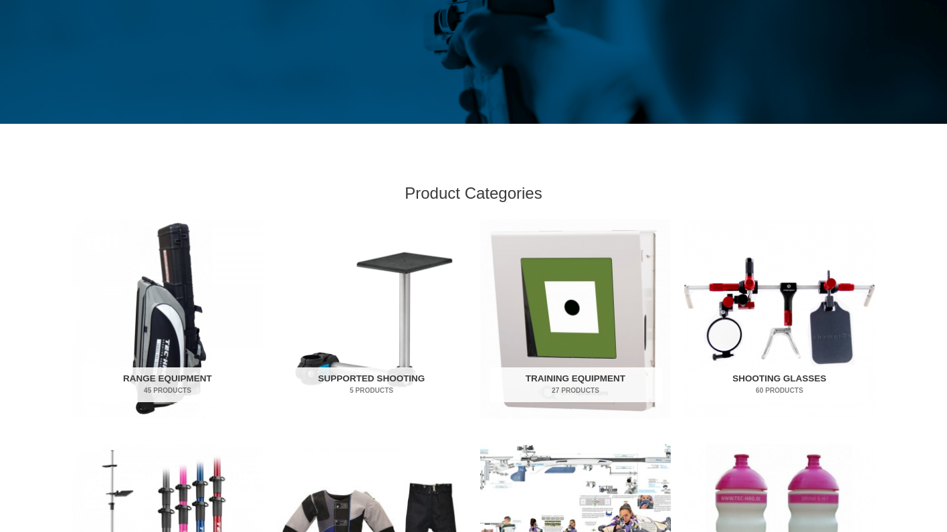
scroll to position [291, 0]
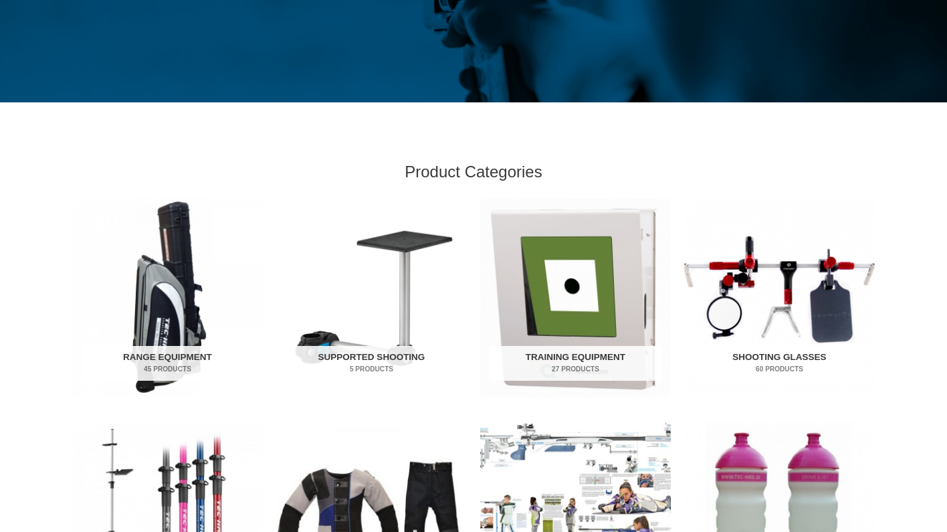
click at [768, 282] on img "Visit product category Shooting Glasses" at bounding box center [779, 297] width 191 height 199
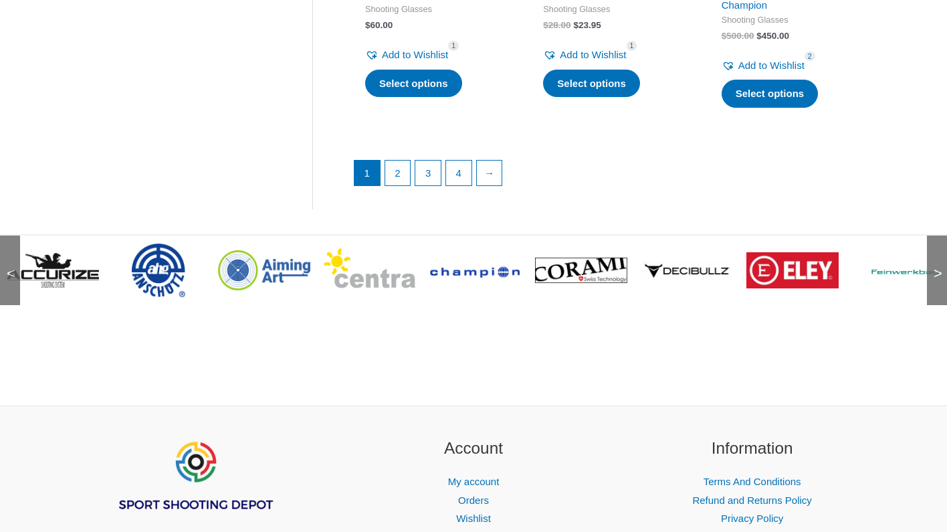
scroll to position [1983, 0]
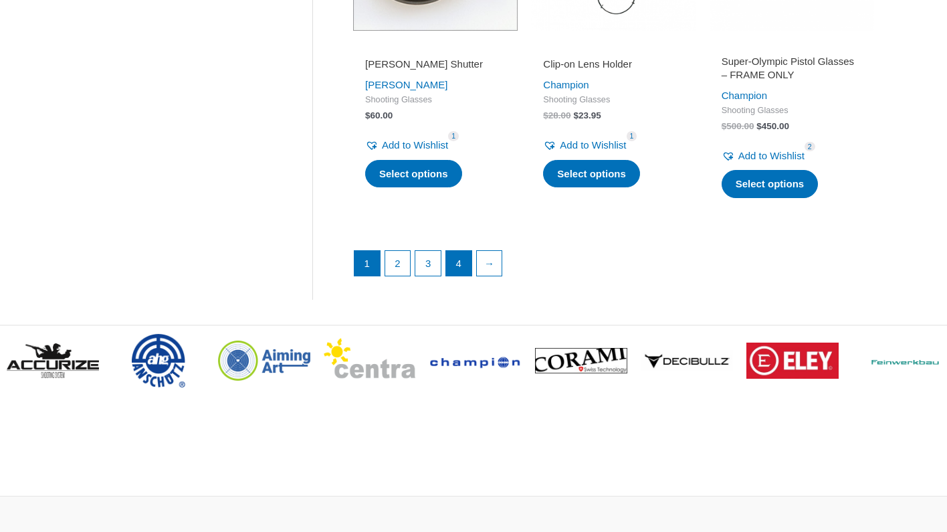
click at [459, 262] on link "4" at bounding box center [458, 263] width 25 height 25
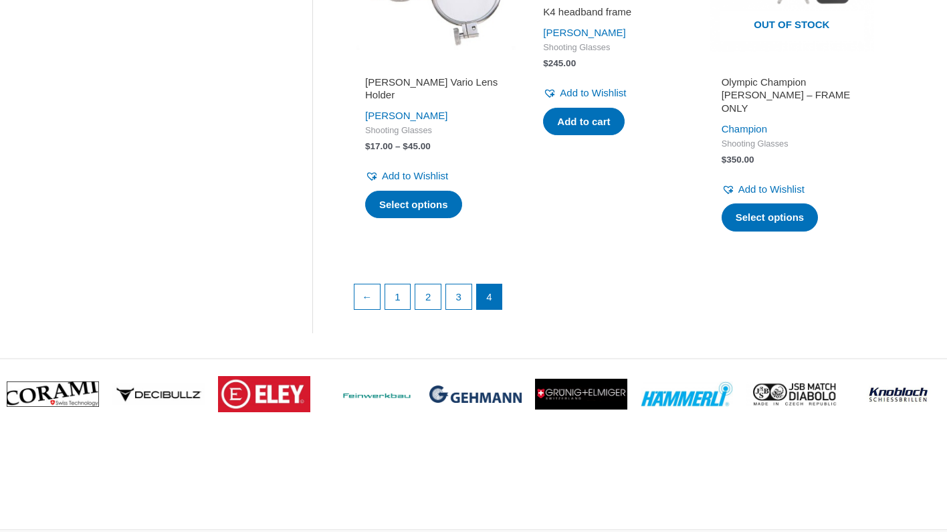
scroll to position [1974, 0]
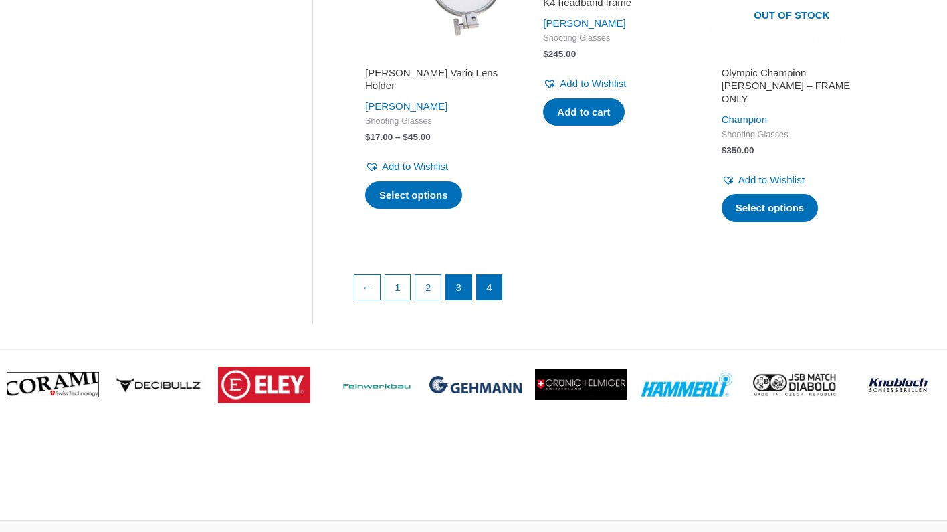
click at [461, 275] on link "3" at bounding box center [458, 287] width 25 height 25
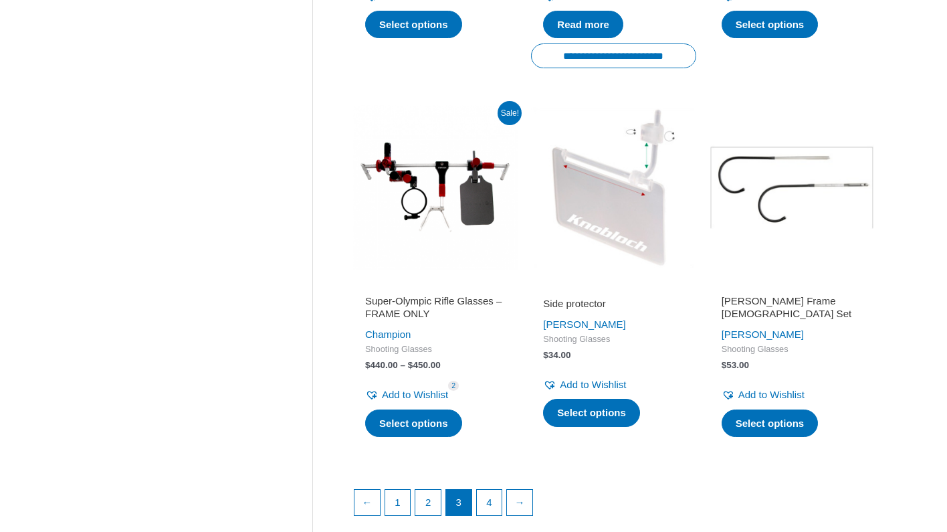
scroll to position [1805, 0]
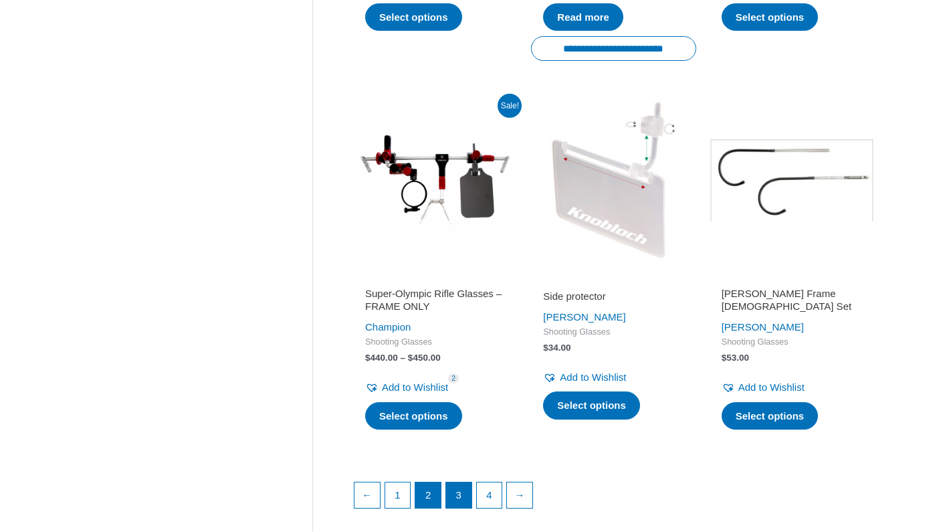
click at [428, 482] on link "2" at bounding box center [427, 494] width 25 height 25
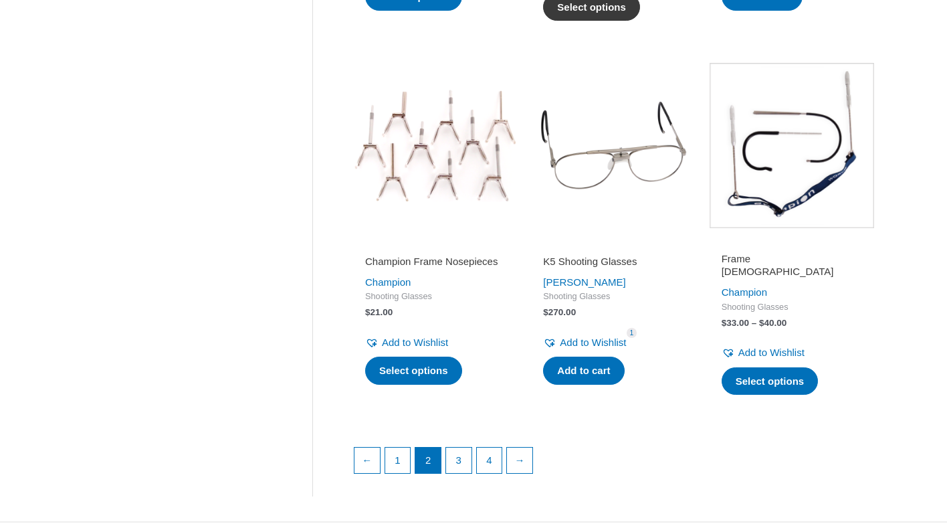
scroll to position [1786, 0]
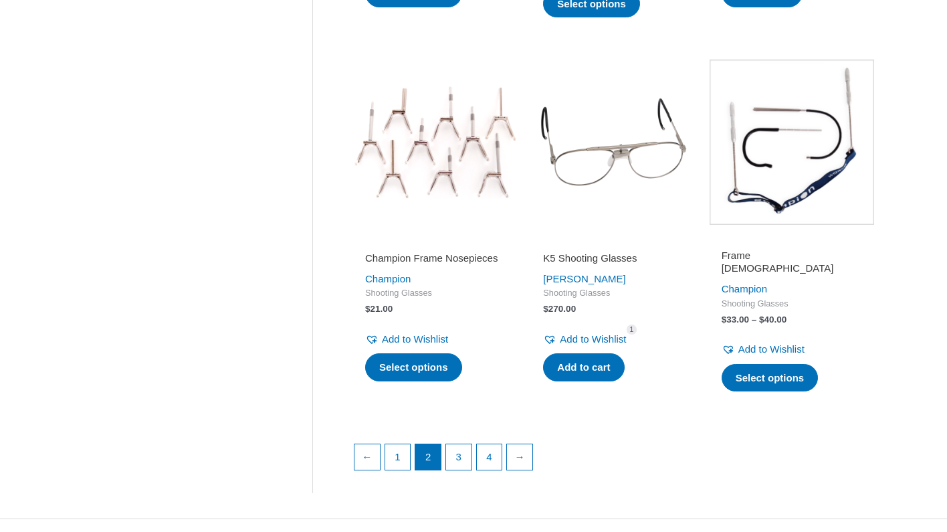
click at [607, 132] on img at bounding box center [613, 142] width 165 height 165
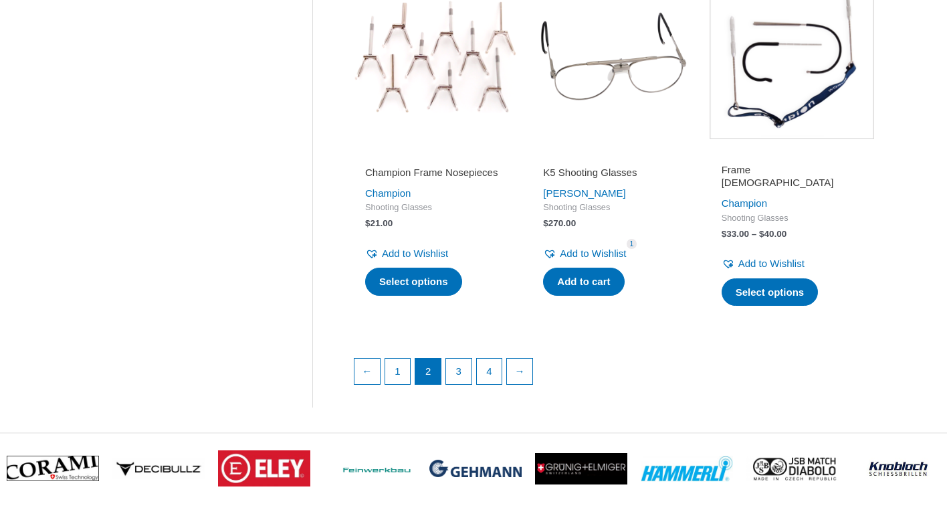
scroll to position [1875, 0]
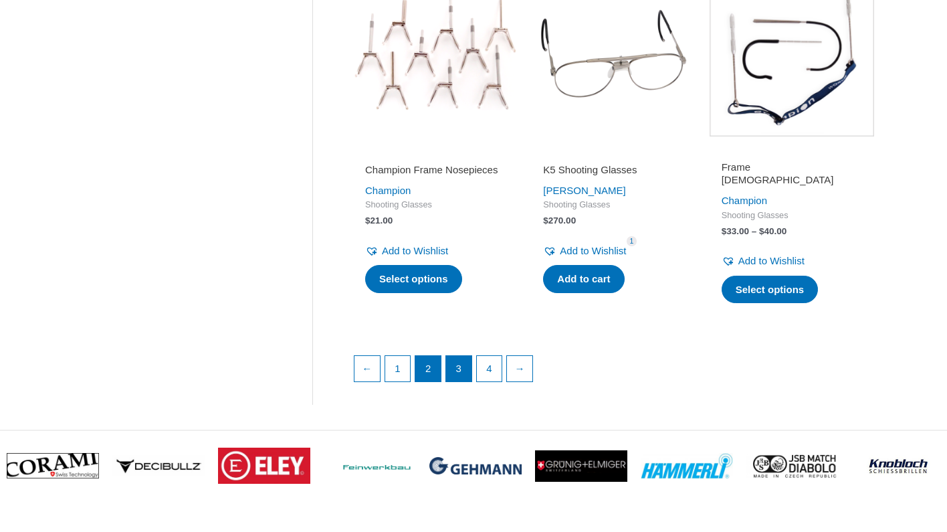
click at [464, 357] on link "3" at bounding box center [458, 368] width 25 height 25
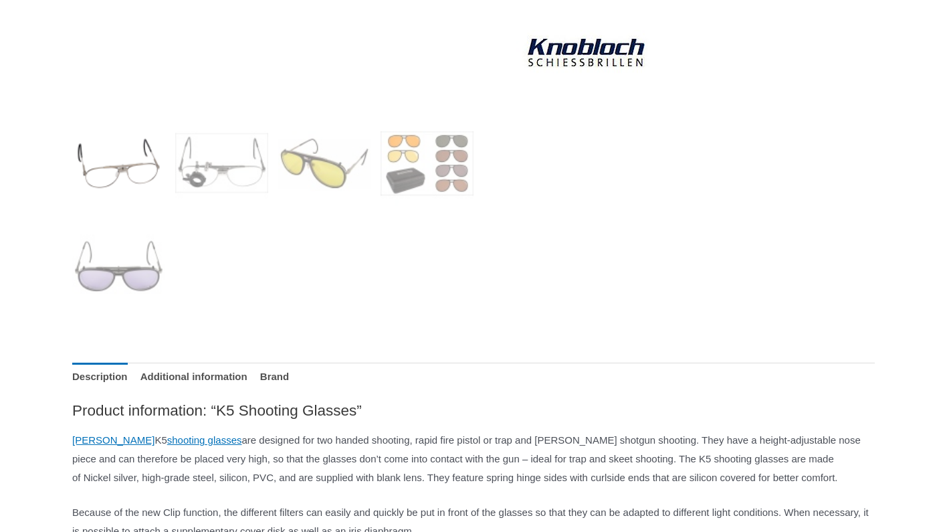
scroll to position [467, 0]
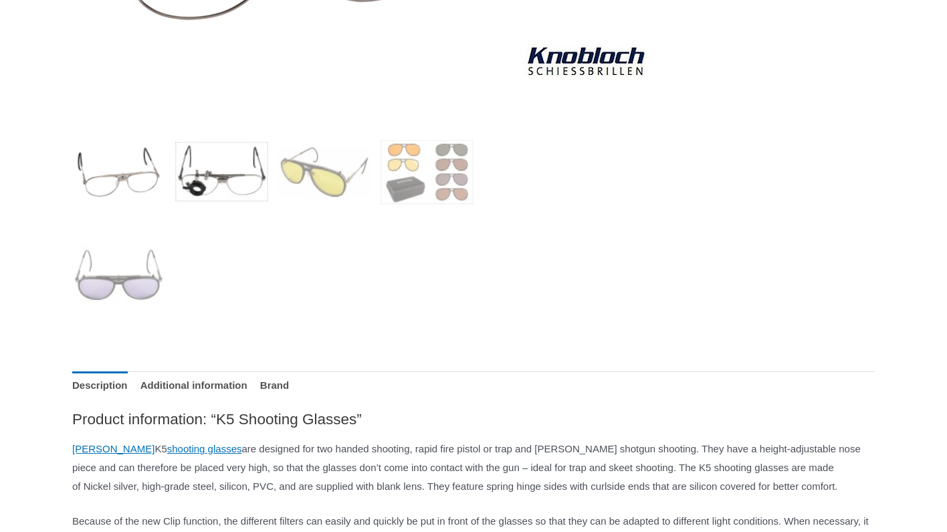
click at [231, 177] on img at bounding box center [221, 171] width 93 height 93
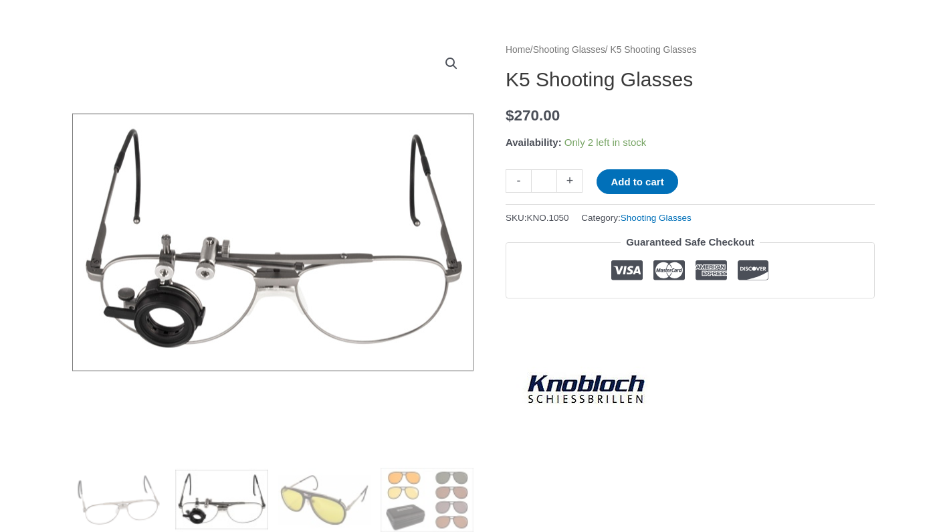
scroll to position [140, 0]
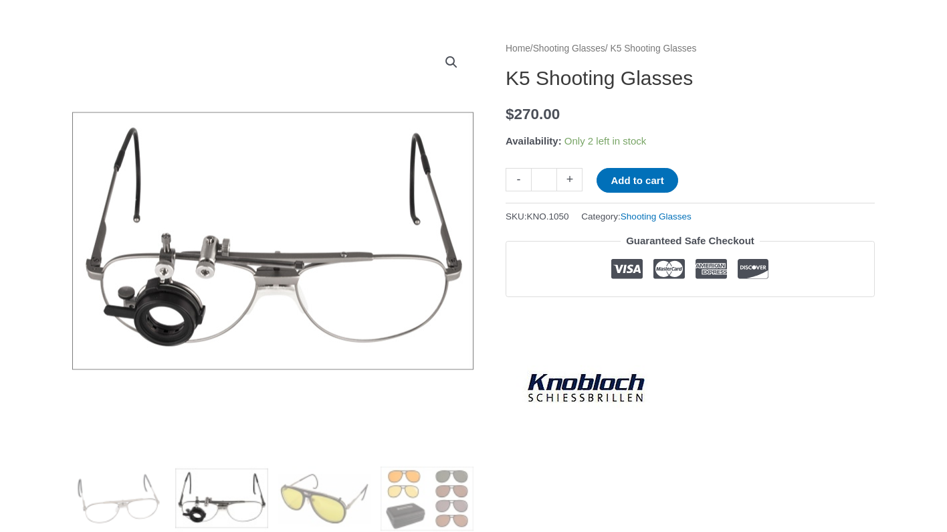
click at [183, 256] on img at bounding box center [272, 240] width 401 height 401
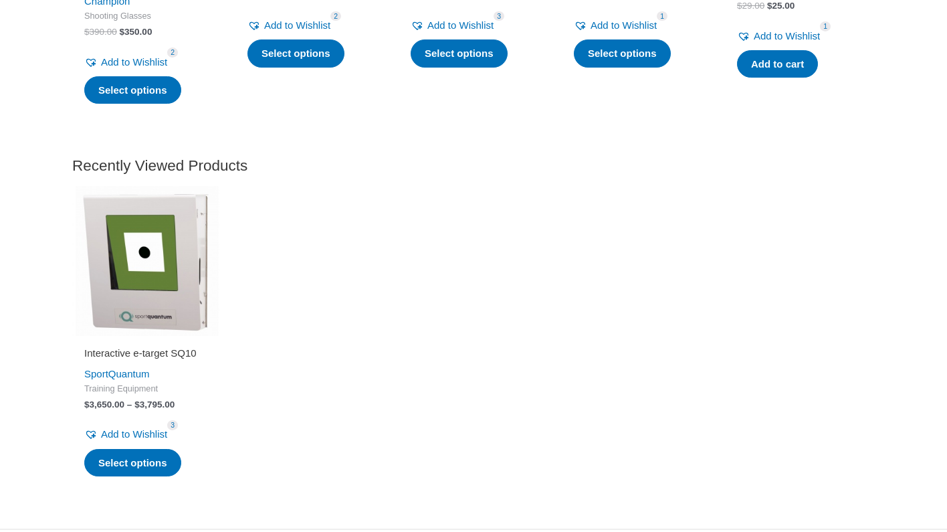
scroll to position [1932, 0]
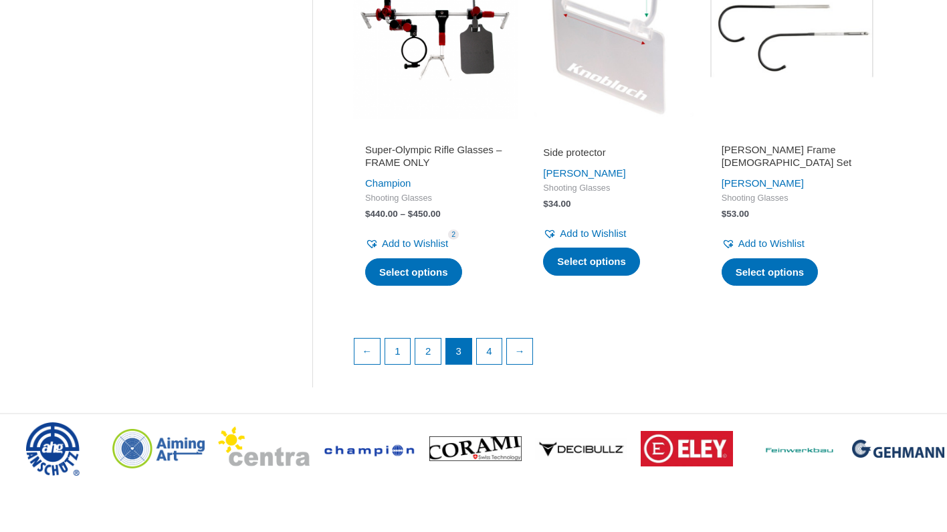
scroll to position [1951, 0]
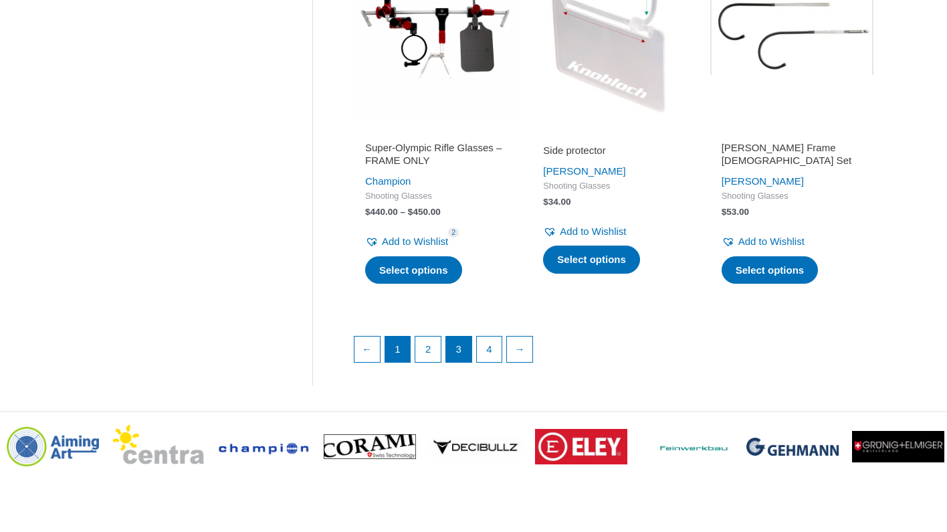
click at [402, 336] on link "1" at bounding box center [397, 348] width 25 height 25
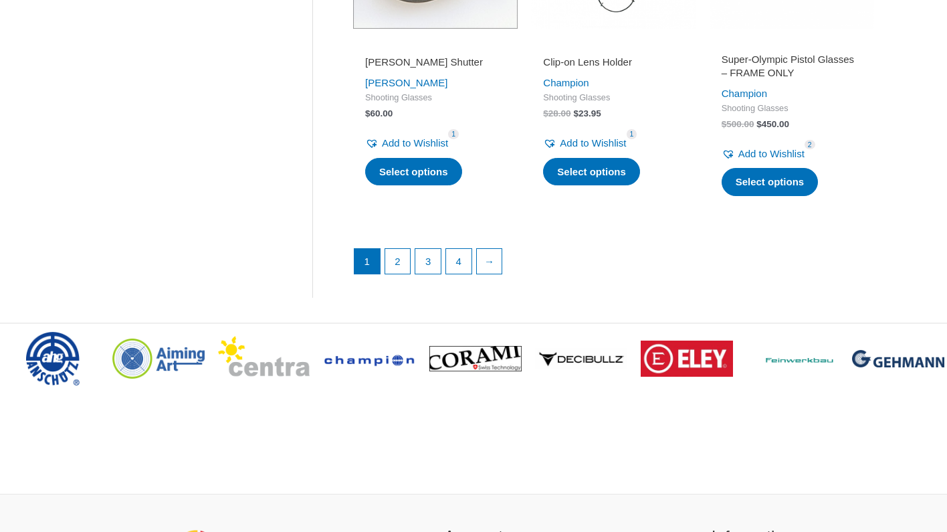
scroll to position [1986, 0]
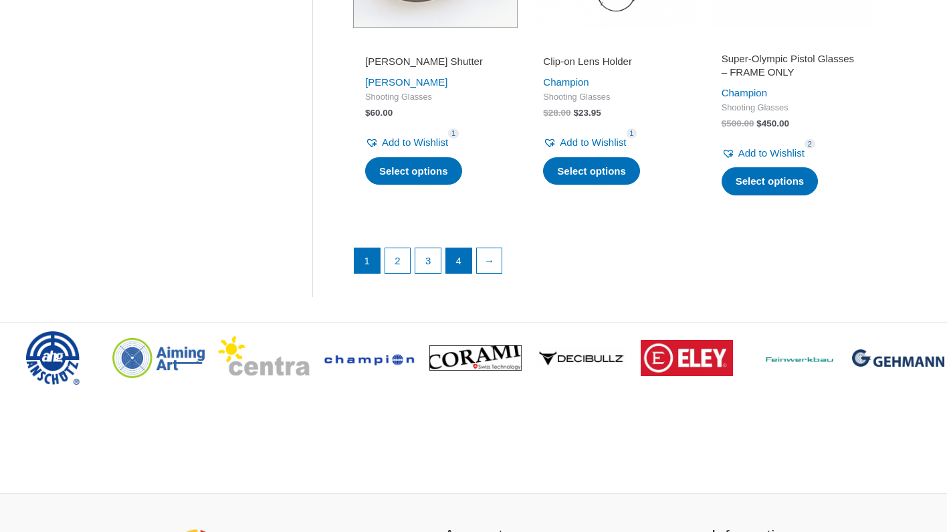
click at [464, 260] on link "4" at bounding box center [458, 260] width 25 height 25
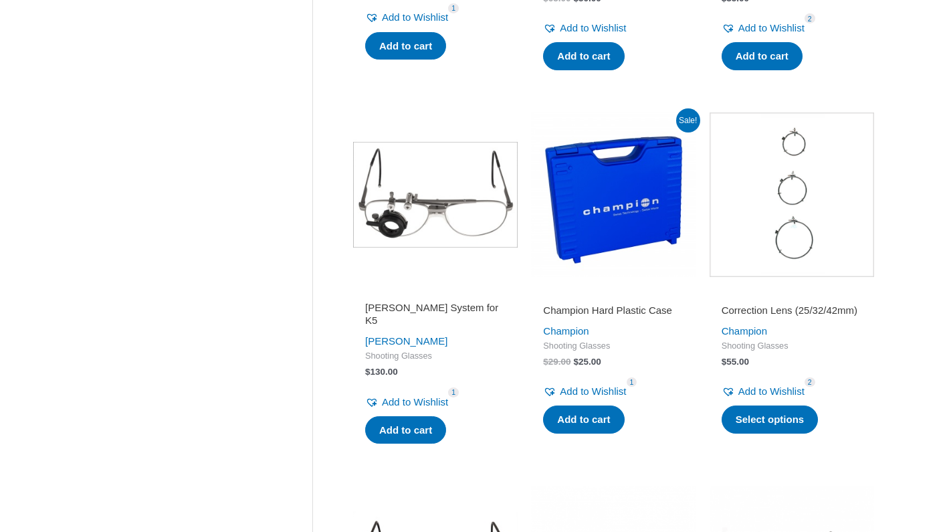
scroll to position [581, 0]
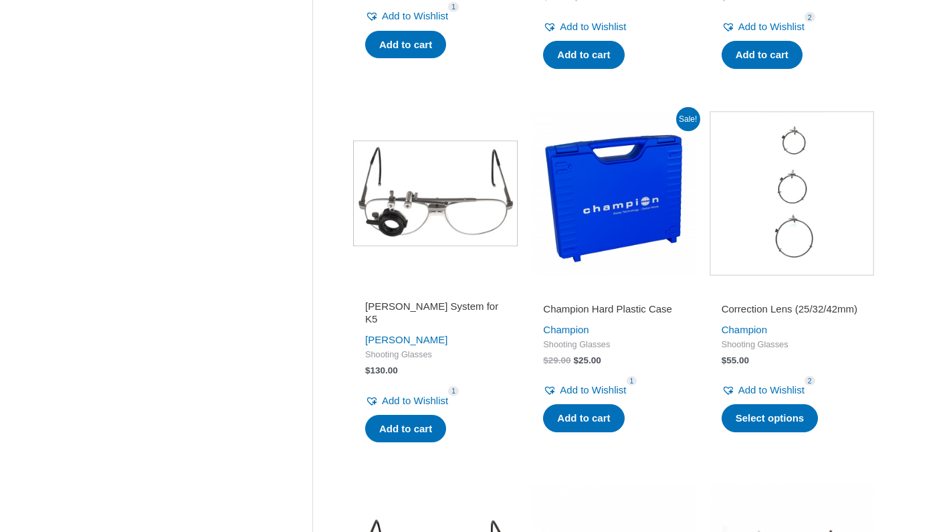
click at [443, 308] on h2 "[PERSON_NAME] System for K5" at bounding box center [435, 313] width 140 height 26
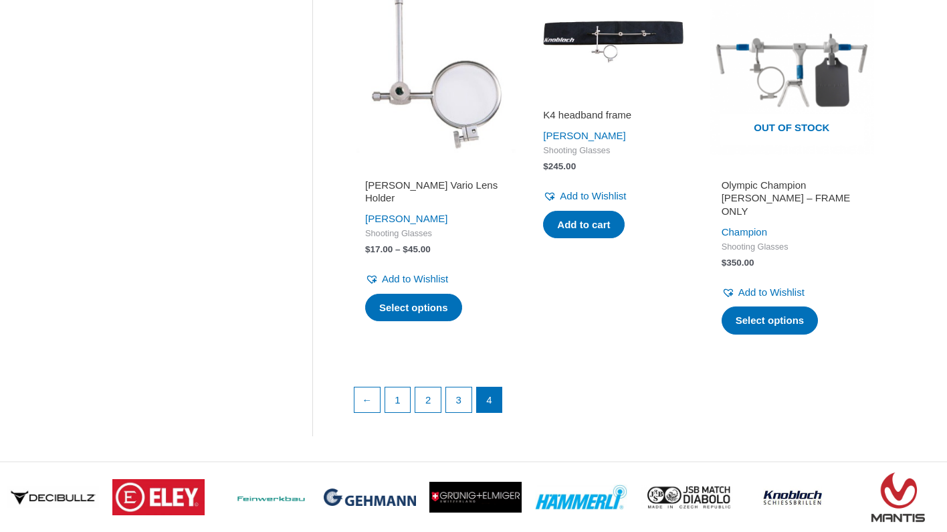
scroll to position [1868, 0]
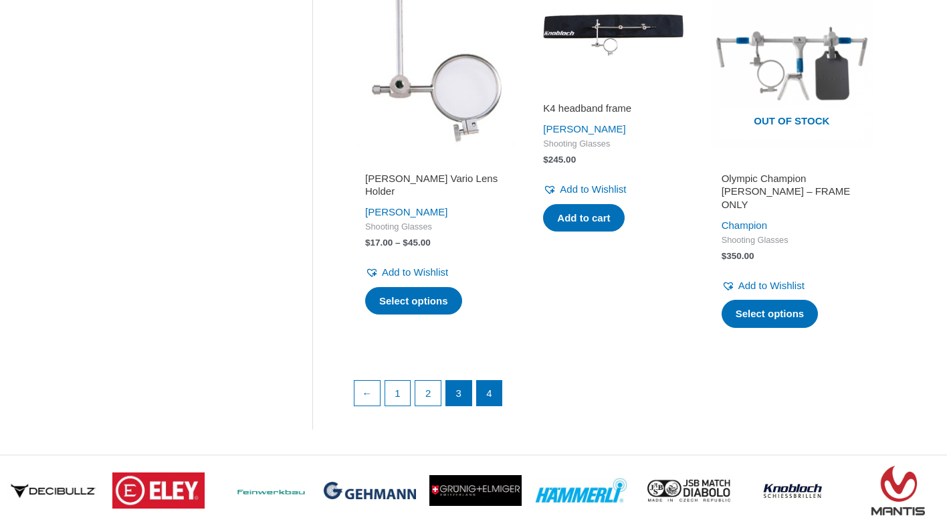
click at [461, 381] on link "3" at bounding box center [458, 393] width 25 height 25
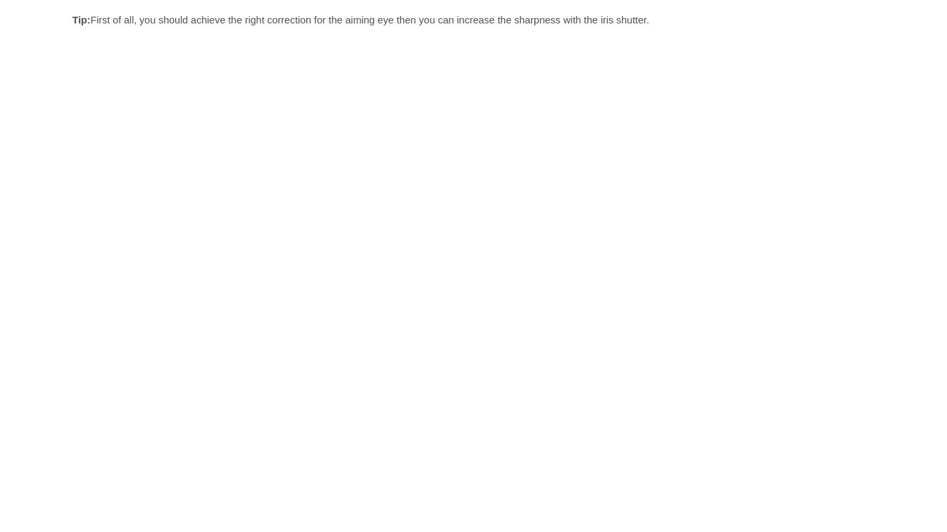
scroll to position [745, 0]
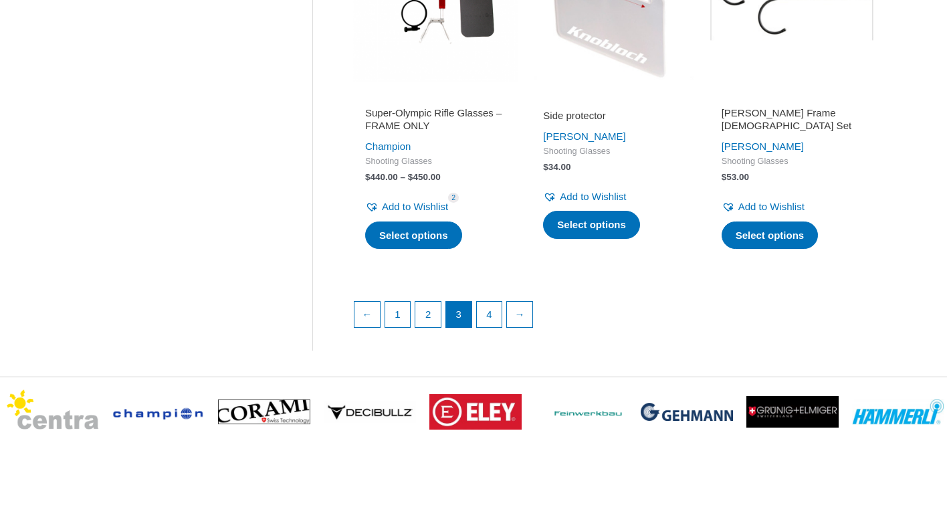
scroll to position [1990, 0]
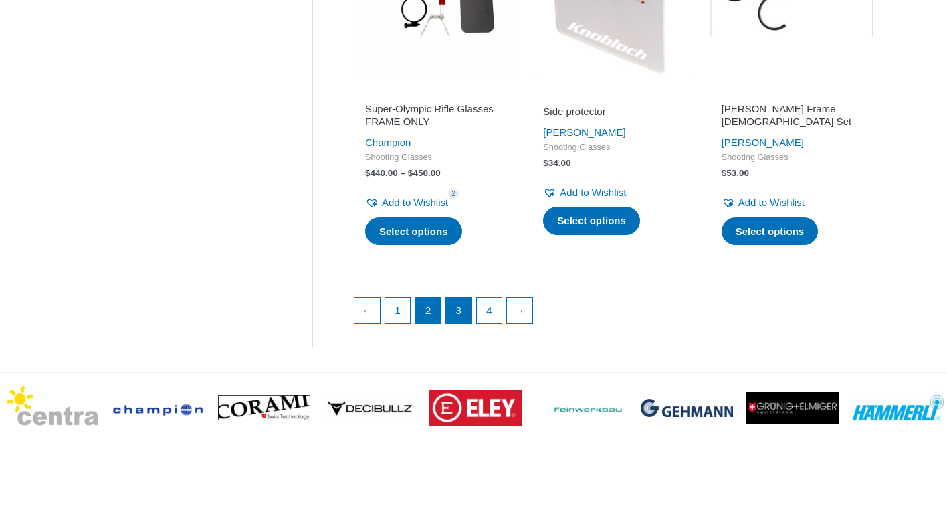
click at [427, 298] on link "2" at bounding box center [427, 310] width 25 height 25
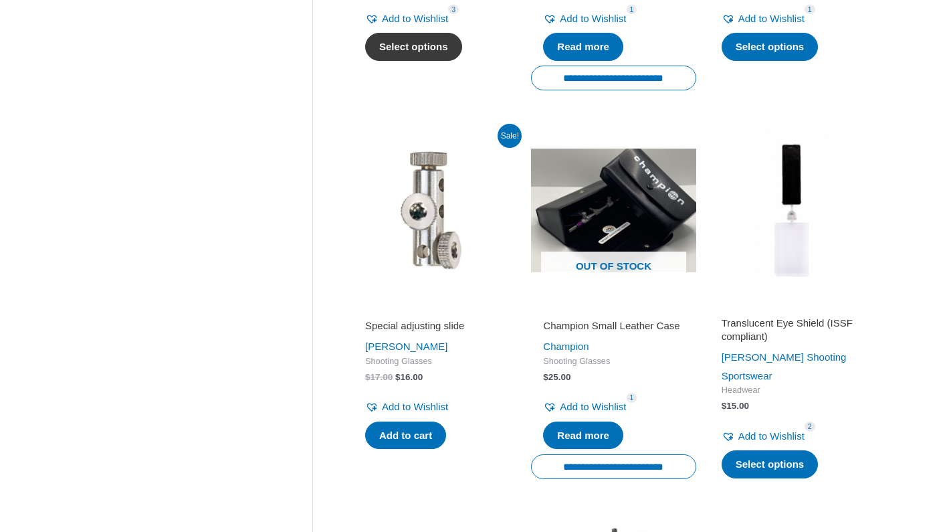
scroll to position [953, 0]
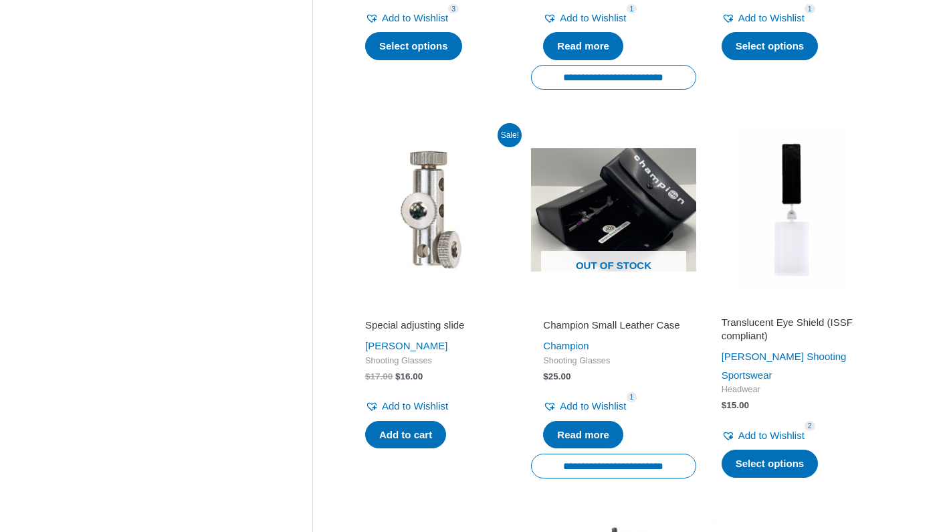
click at [433, 318] on h2 "Special adjusting slide" at bounding box center [435, 324] width 140 height 13
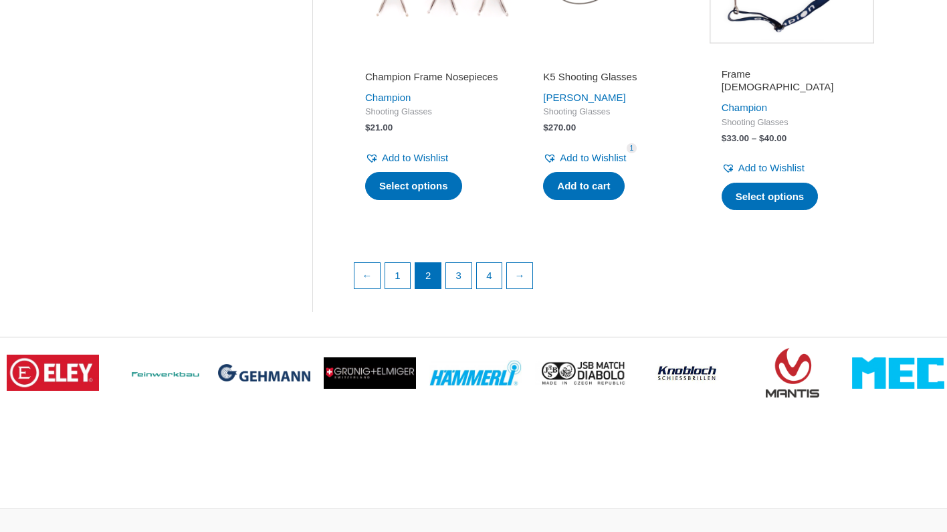
scroll to position [1995, 0]
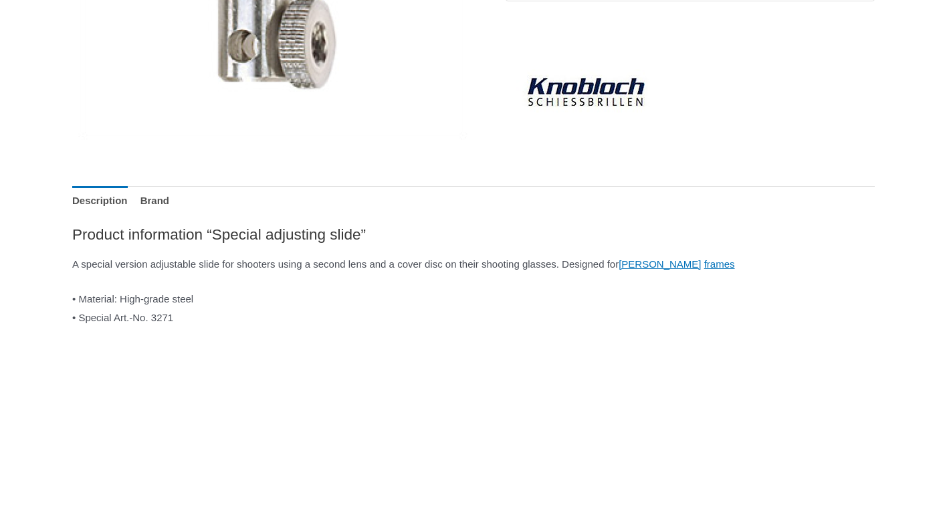
scroll to position [437, 0]
